Goal: Task Accomplishment & Management: Manage account settings

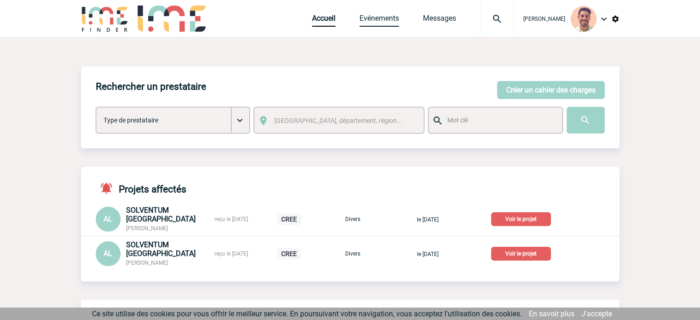
click at [368, 14] on link "Evénements" at bounding box center [379, 20] width 40 height 13
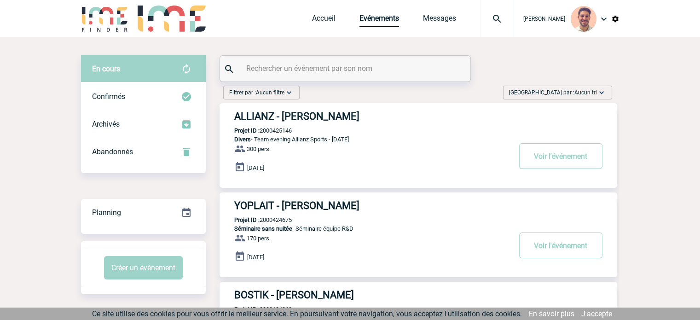
click at [269, 71] on input "text" at bounding box center [346, 68] width 205 height 13
paste input "2000425075"
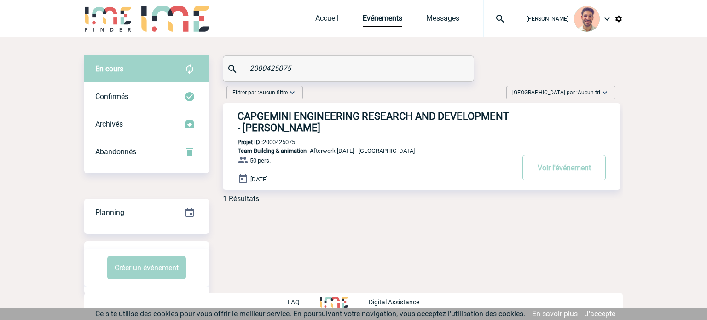
type input "2000425075"
click at [319, 121] on h3 "CAPGEMINI ENGINEERING RESEARCH AND DEVELOPMENT - Camille AUBERT" at bounding box center [376, 121] width 276 height 23
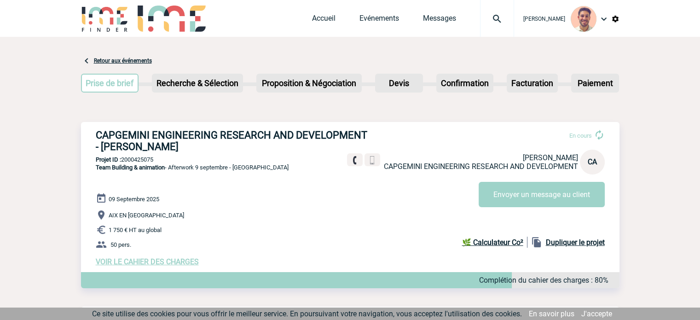
click at [129, 262] on span "VOIR LE CAHIER DES CHARGES" at bounding box center [147, 261] width 103 height 9
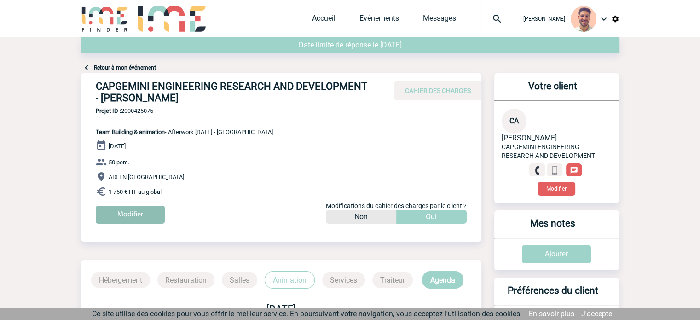
click at [154, 211] on input "Modifier" at bounding box center [130, 215] width 69 height 18
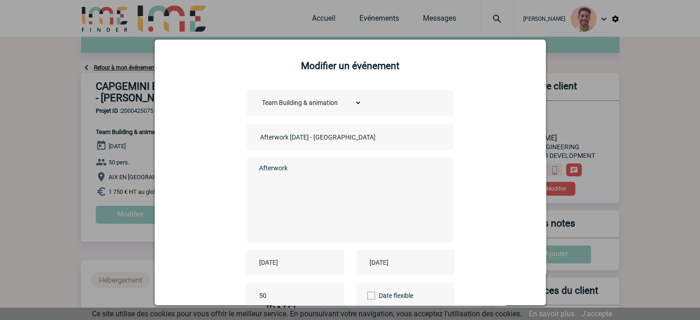
scroll to position [46, 0]
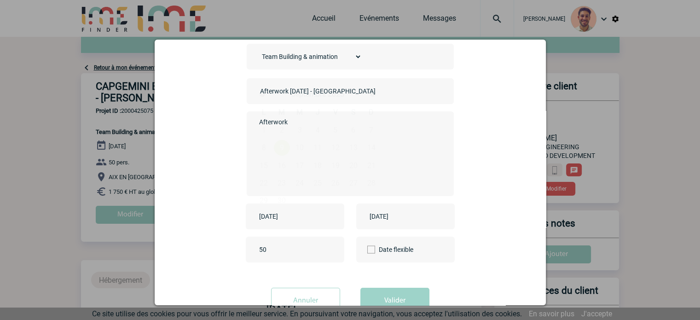
click at [265, 213] on input "[DATE]" at bounding box center [289, 216] width 64 height 12
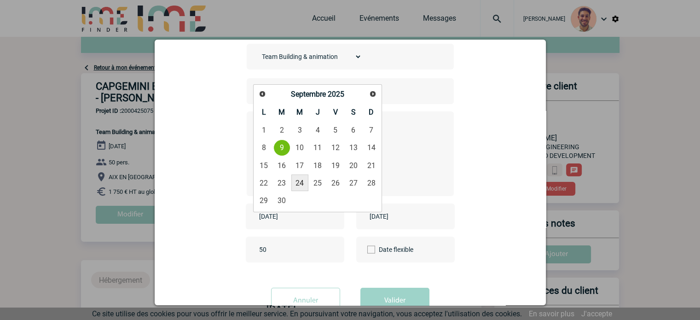
drag, startPoint x: 296, startPoint y: 184, endPoint x: 359, endPoint y: 181, distance: 63.6
click at [296, 184] on link "24" at bounding box center [299, 182] width 17 height 17
type input "[DATE]"
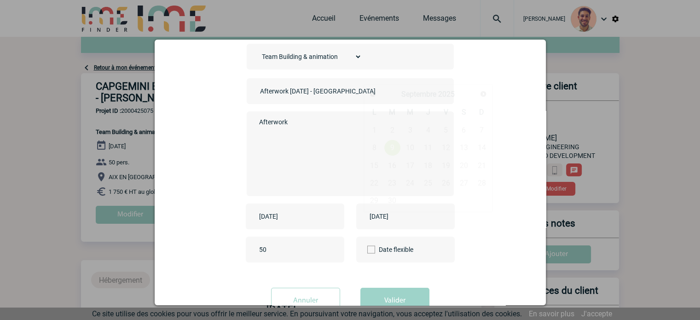
click at [381, 214] on input "[DATE]" at bounding box center [399, 216] width 64 height 12
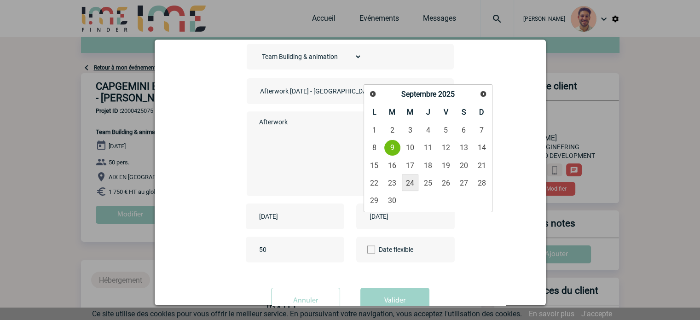
click at [406, 180] on link "24" at bounding box center [410, 182] width 17 height 17
type input "[DATE]"
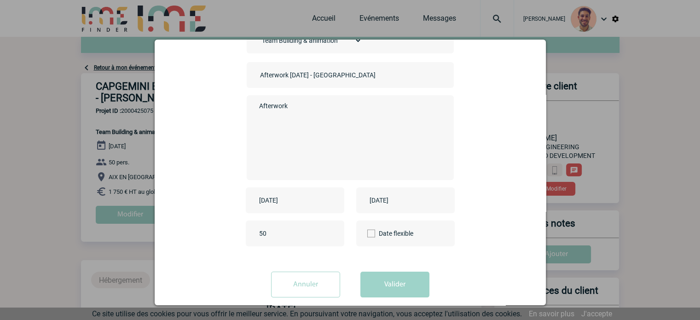
scroll to position [76, 0]
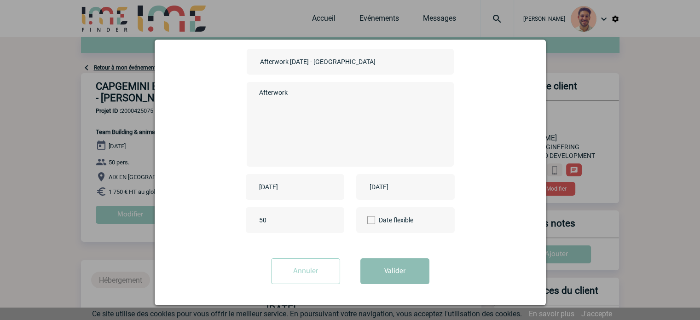
click at [396, 272] on button "Valider" at bounding box center [394, 271] width 69 height 26
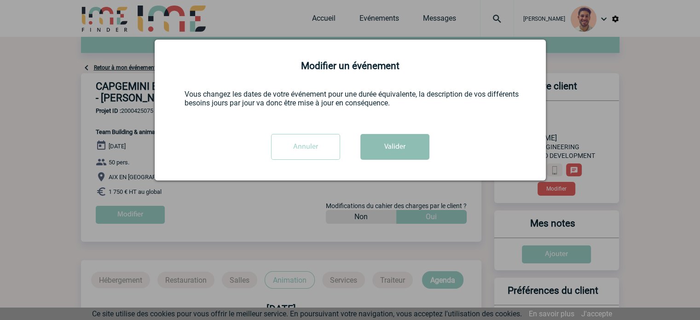
click at [381, 155] on button "Valider" at bounding box center [394, 147] width 69 height 26
